Goal: Download file/media

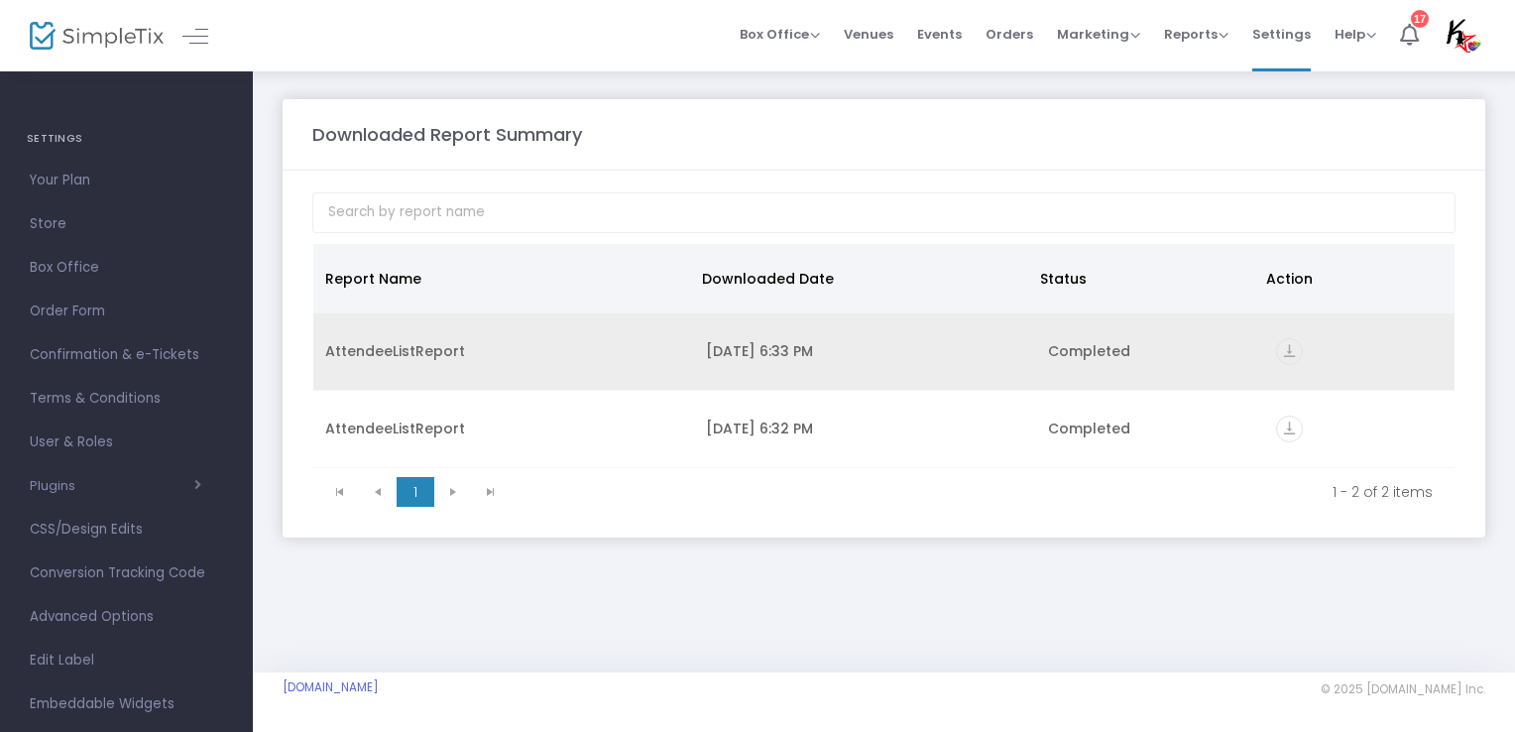
click at [1289, 347] on icon "vertical_align_bottom" at bounding box center [1289, 351] width 27 height 27
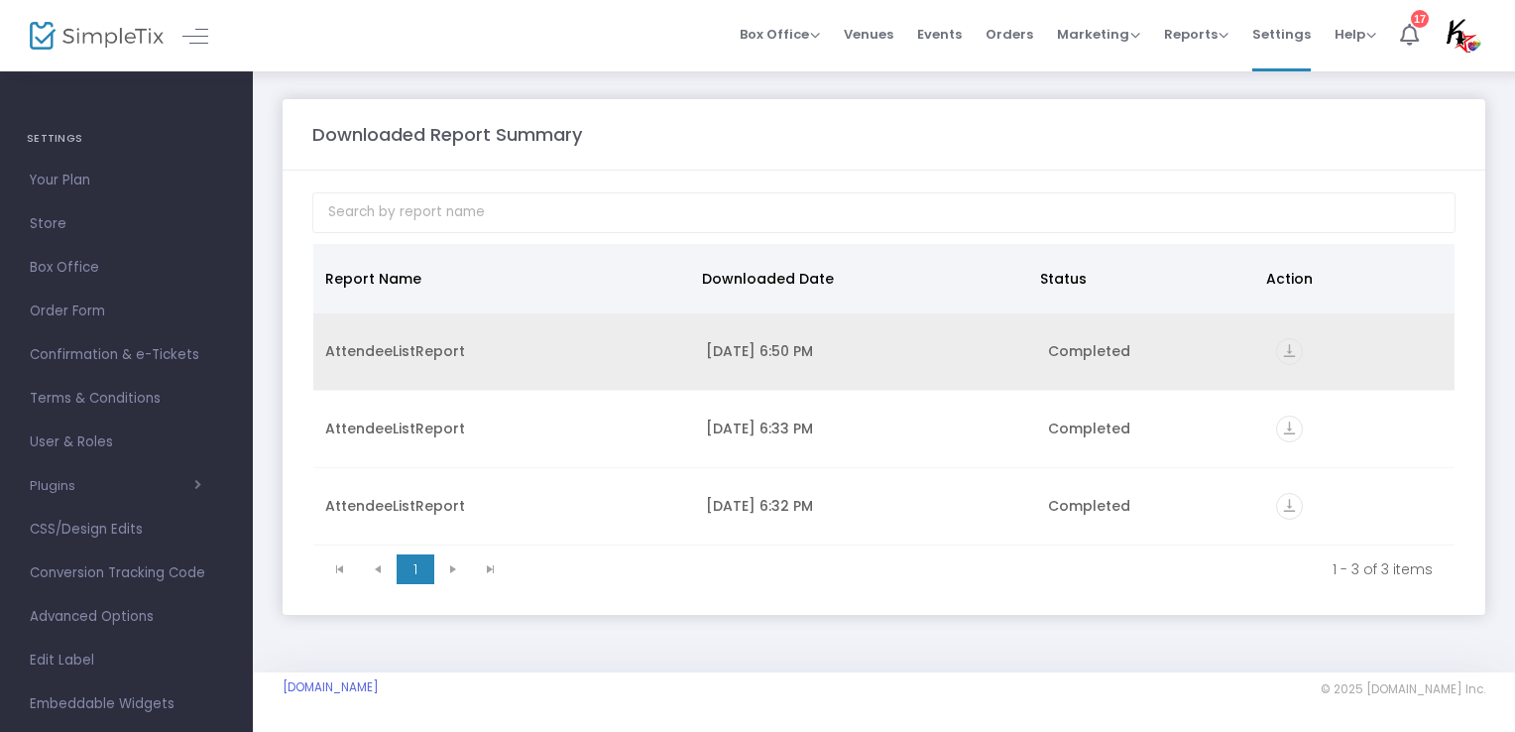
click at [1289, 354] on icon "vertical_align_bottom" at bounding box center [1289, 351] width 27 height 27
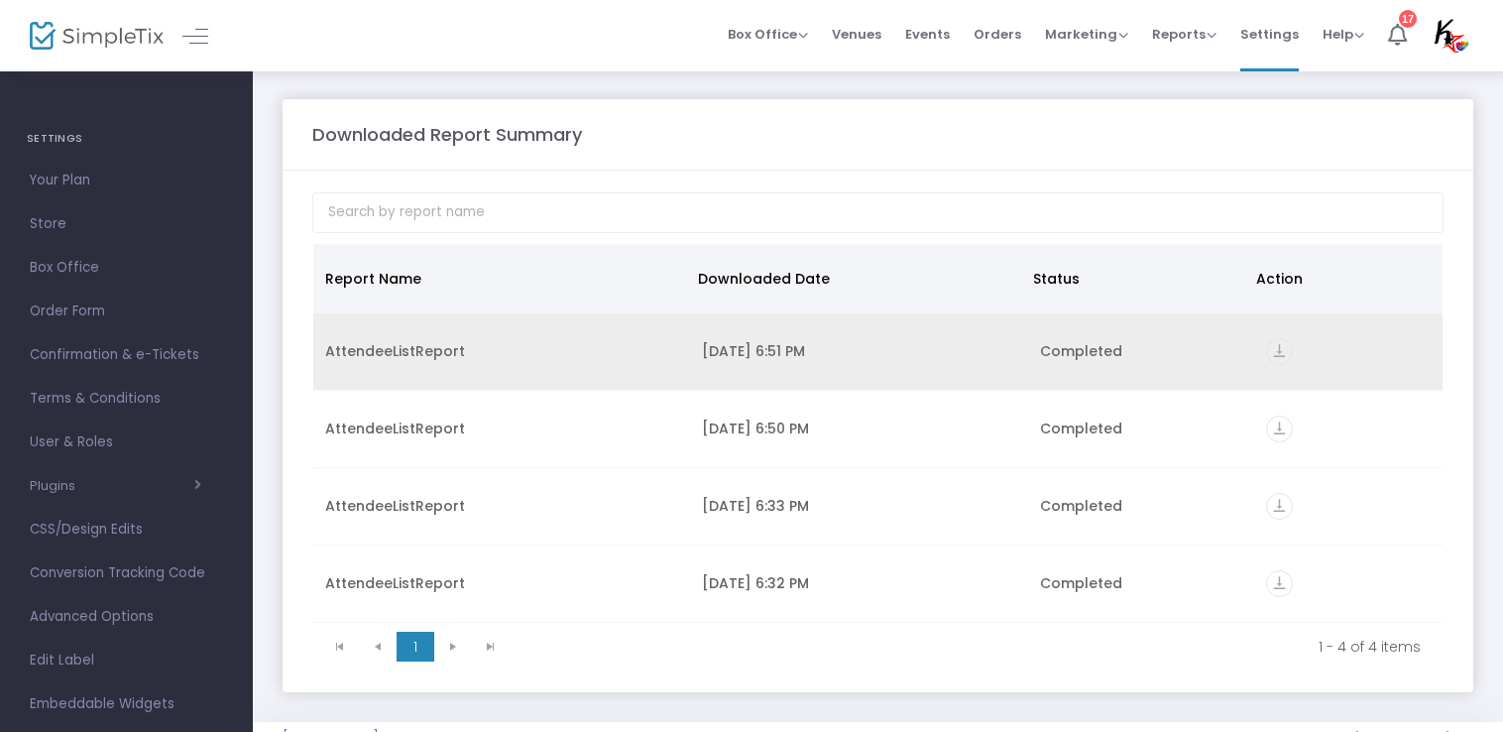
click at [1279, 351] on icon "vertical_align_bottom" at bounding box center [1279, 351] width 27 height 27
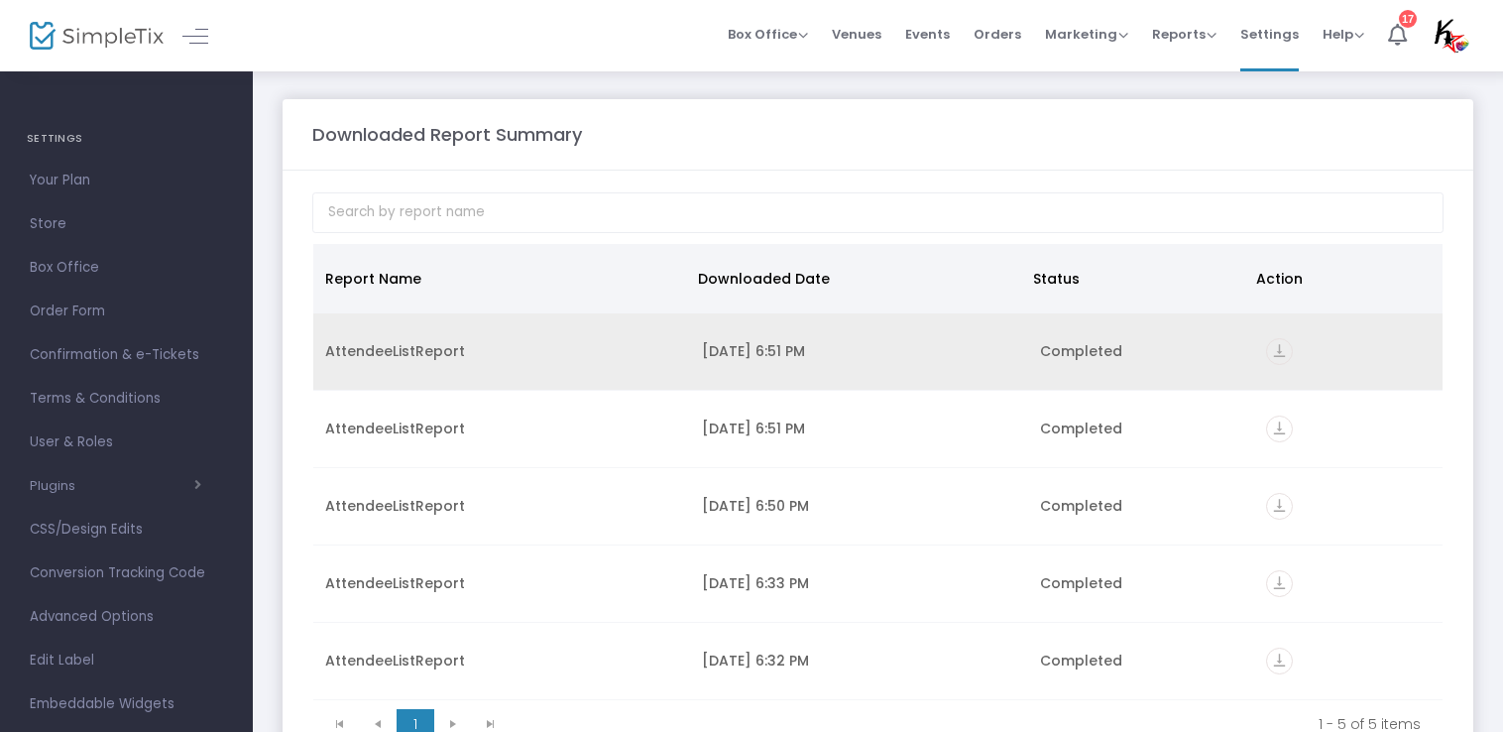
click at [1281, 354] on icon "vertical_align_bottom" at bounding box center [1279, 351] width 27 height 27
click at [1278, 342] on icon "vertical_align_bottom" at bounding box center [1279, 351] width 27 height 27
click at [1266, 347] on icon "vertical_align_bottom" at bounding box center [1279, 351] width 27 height 27
click at [1268, 353] on icon "vertical_align_bottom" at bounding box center [1279, 351] width 27 height 27
click at [1268, 352] on icon "vertical_align_bottom" at bounding box center [1279, 351] width 27 height 27
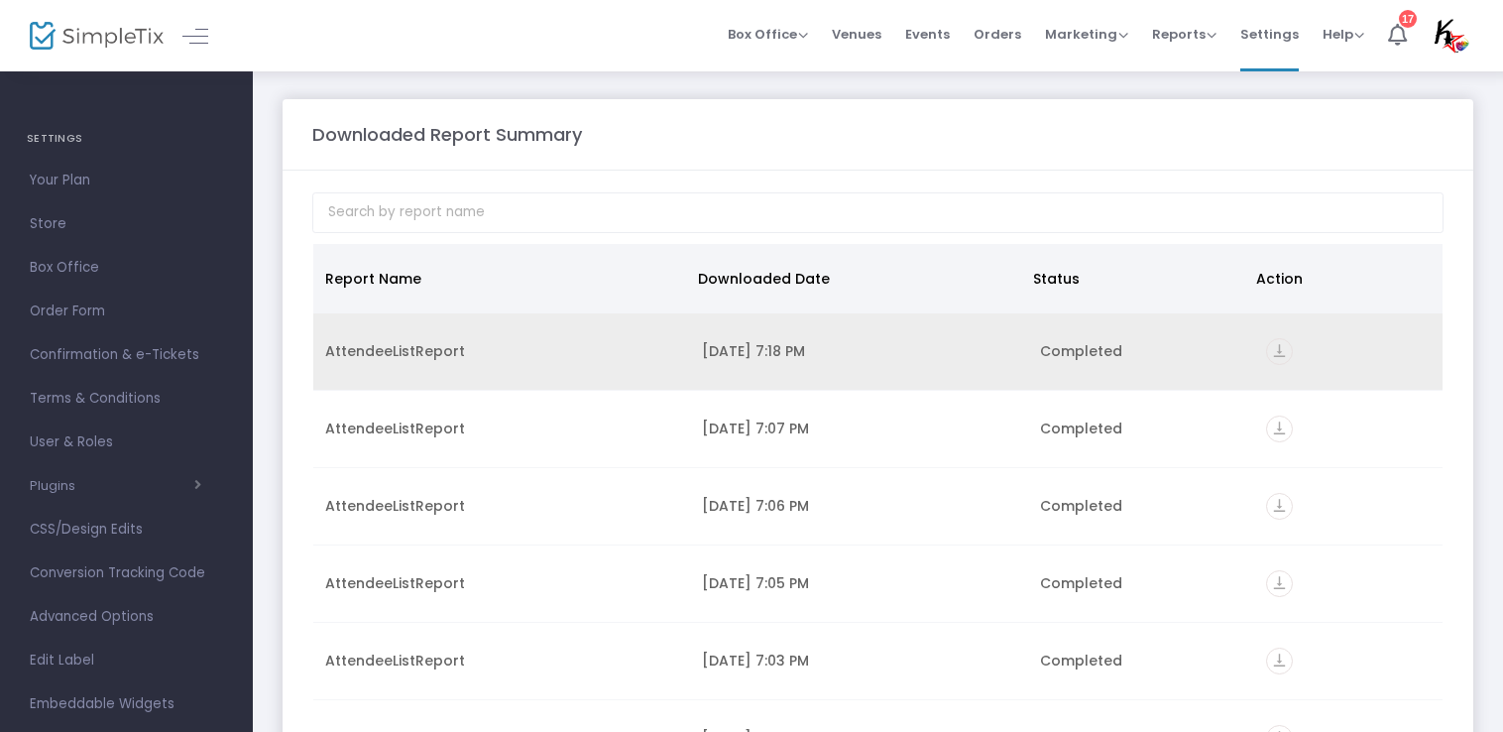
click at [1274, 348] on icon "vertical_align_bottom" at bounding box center [1279, 351] width 27 height 27
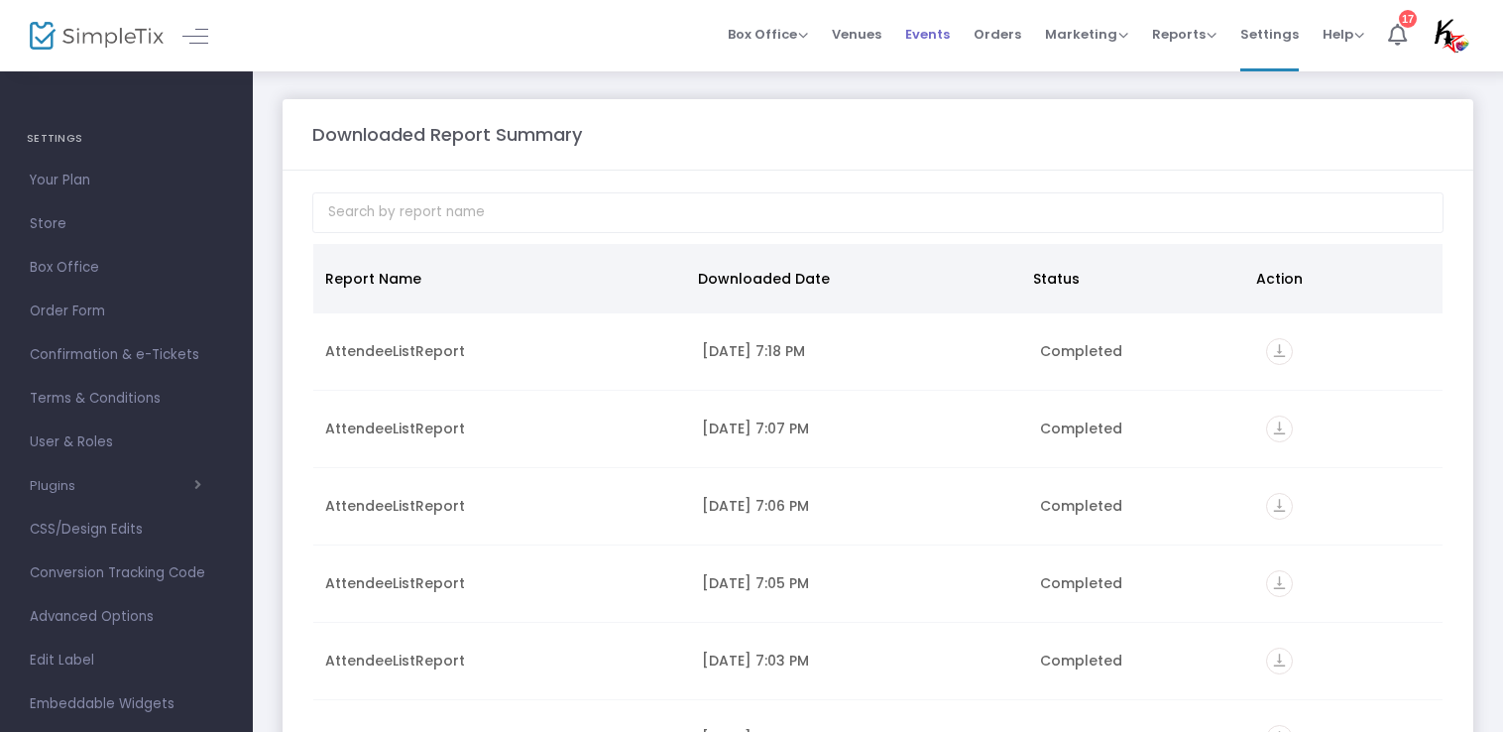
click at [943, 34] on span "Events" at bounding box center [927, 34] width 45 height 51
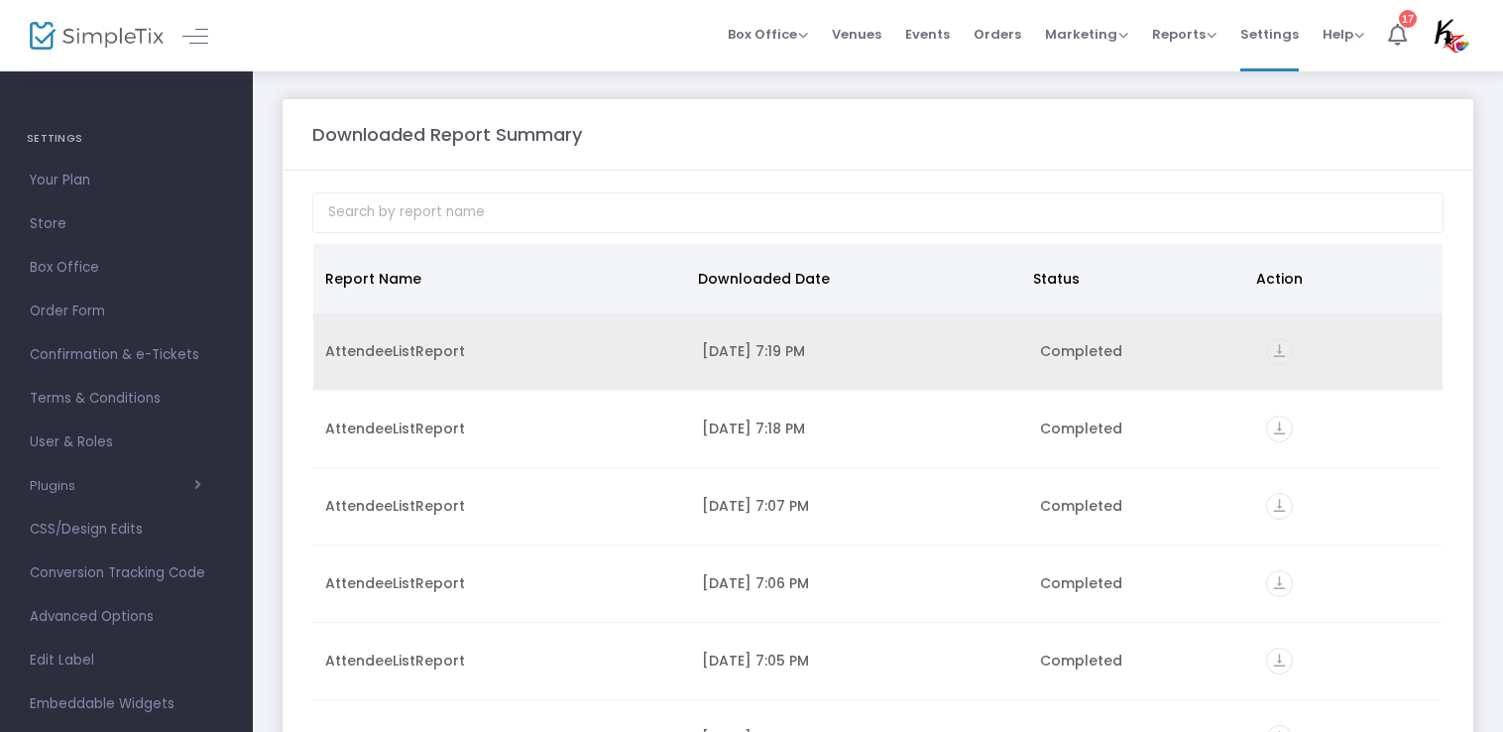
click at [1273, 350] on icon "vertical_align_bottom" at bounding box center [1279, 351] width 27 height 27
